Goal: Information Seeking & Learning: Understand process/instructions

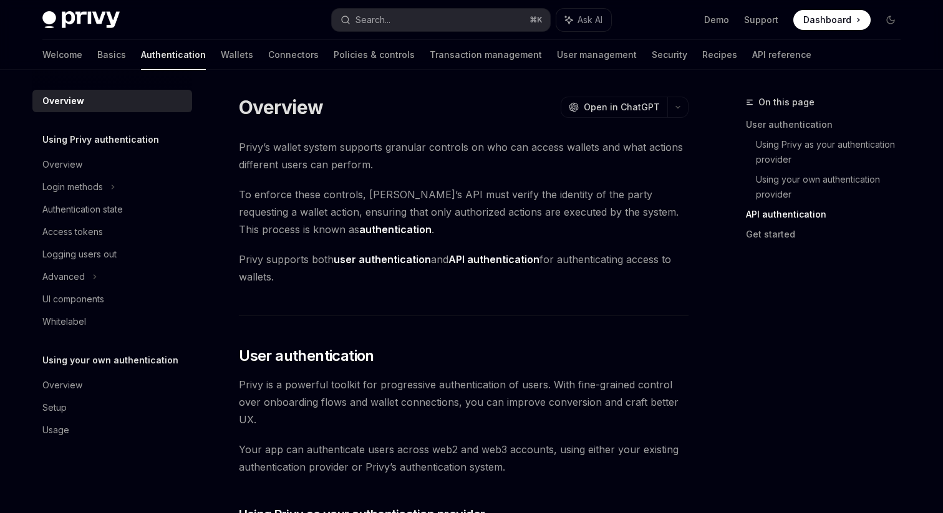
scroll to position [955, 0]
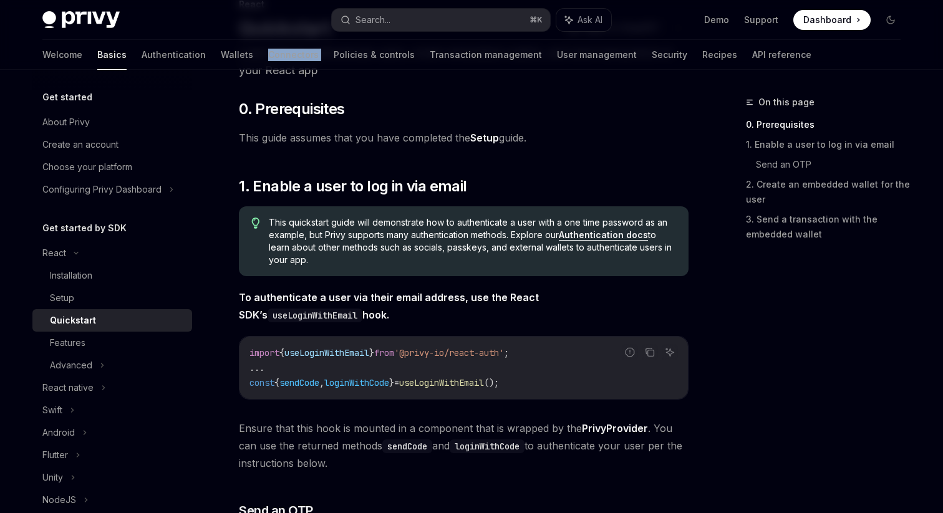
scroll to position [116, 0]
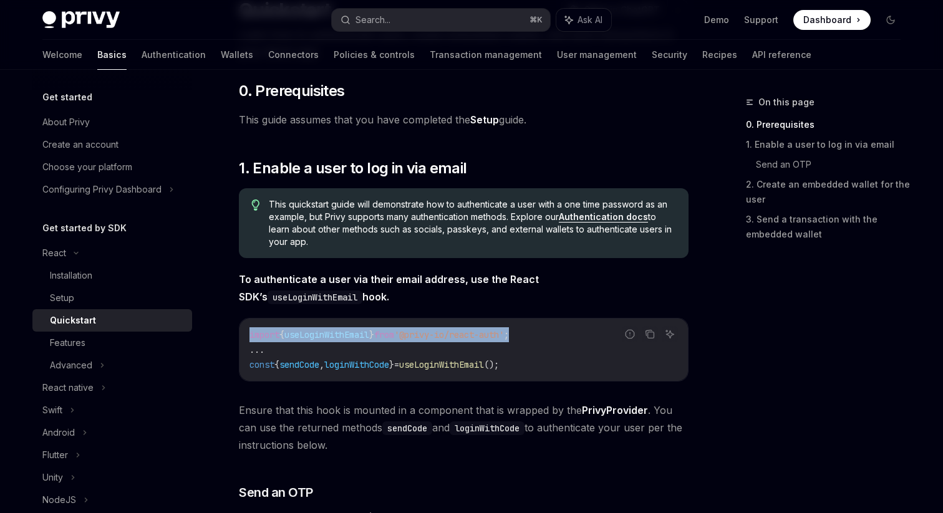
drag, startPoint x: 541, startPoint y: 333, endPoint x: 242, endPoint y: 331, distance: 299.4
click at [242, 331] on div "import { useLoginWithEmail } from '@privy-io/react-auth' ; ... const { sendCode…" at bounding box center [463, 350] width 448 height 62
copy span "import { useLoginWithEmail } from '@privy-io/react-auth' ;"
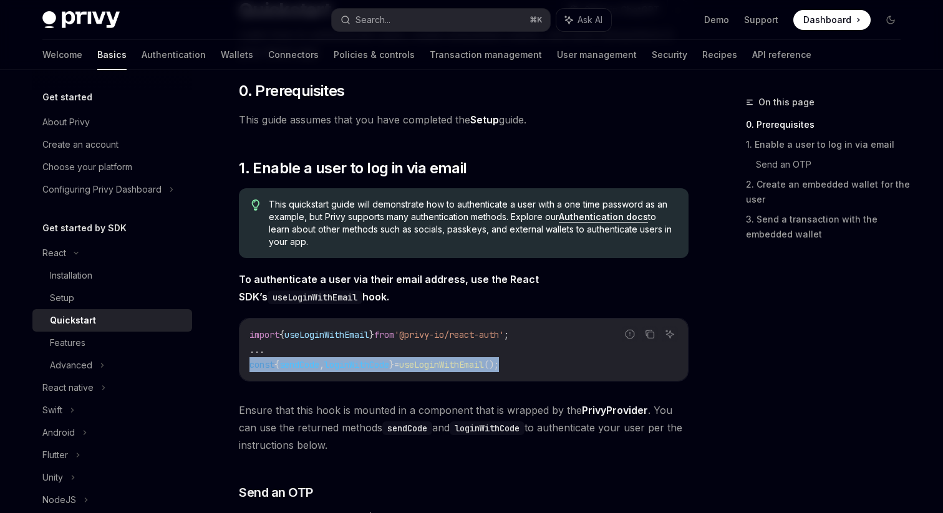
drag, startPoint x: 536, startPoint y: 359, endPoint x: 235, endPoint y: 365, distance: 301.3
copy span "const { sendCode , loginWithCode } = useLoginWithEmail ();"
